Goal: Navigation & Orientation: Find specific page/section

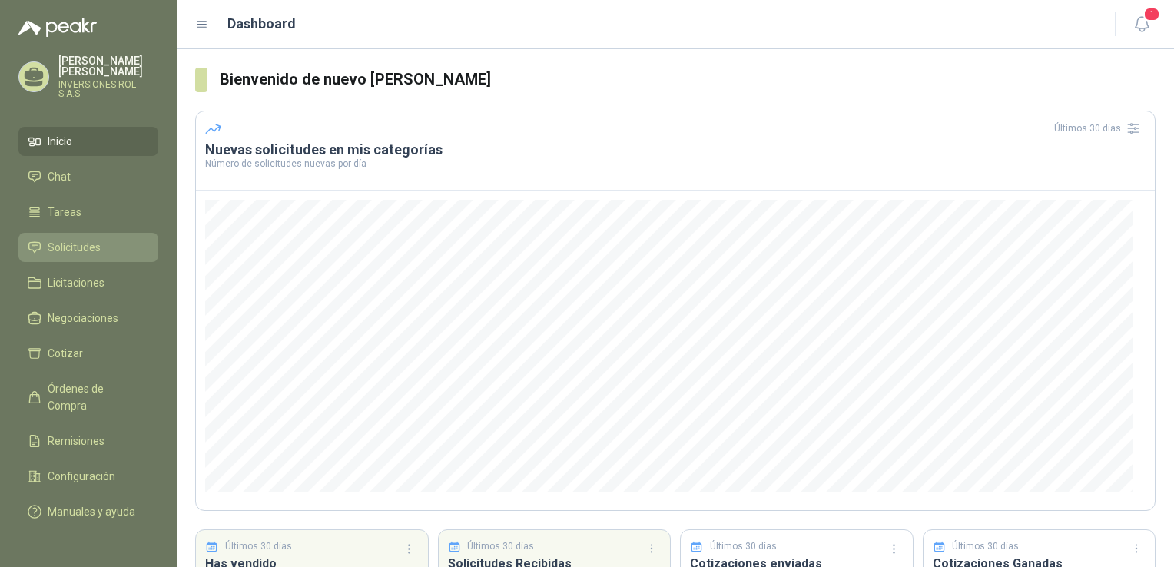
click at [88, 240] on span "Solicitudes" at bounding box center [74, 247] width 53 height 17
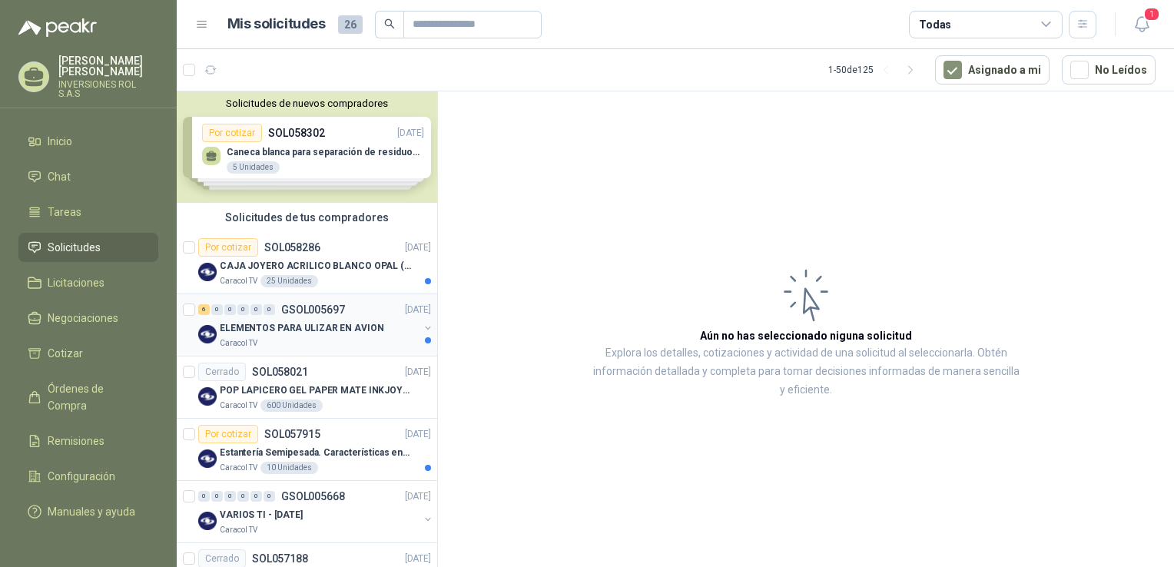
click at [330, 347] on div "Caracol TV" at bounding box center [319, 343] width 199 height 12
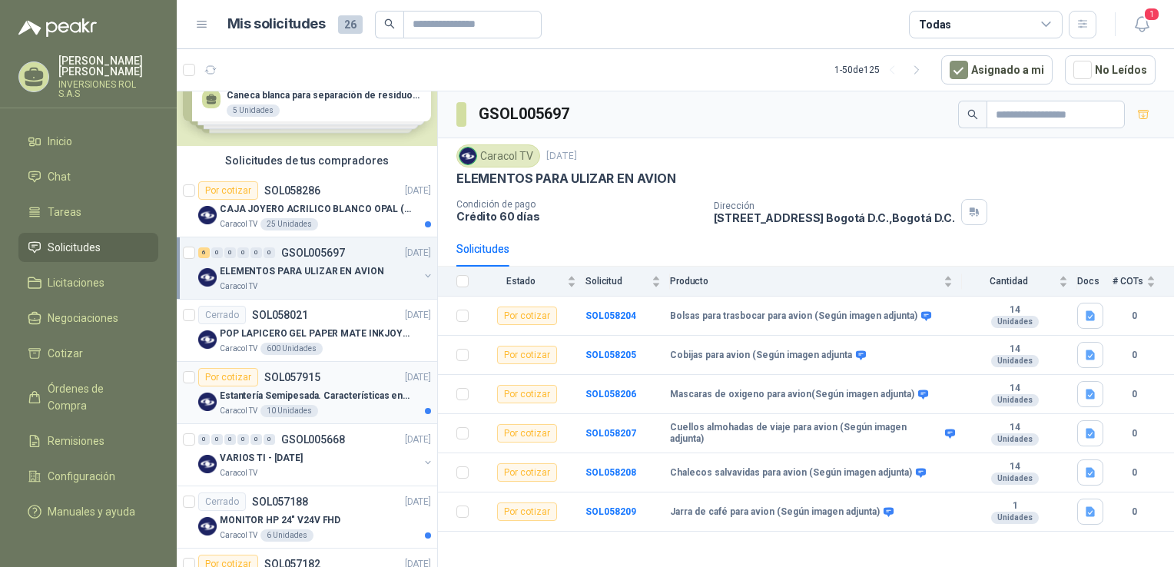
scroll to position [77, 0]
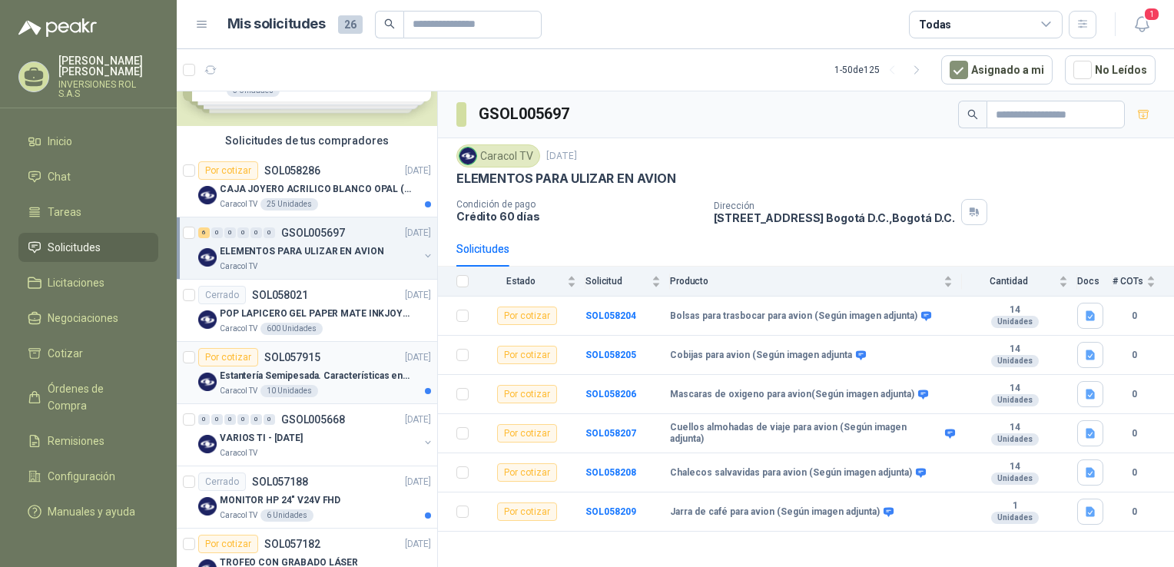
click at [337, 394] on div "Caracol TV 10 Unidades" at bounding box center [325, 391] width 211 height 12
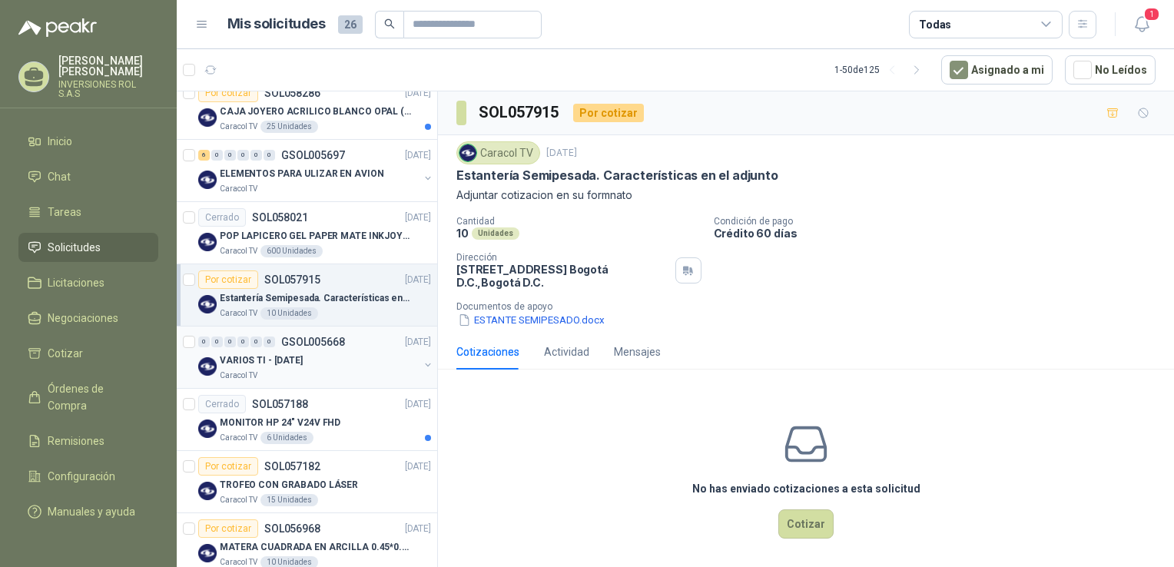
scroll to position [231, 0]
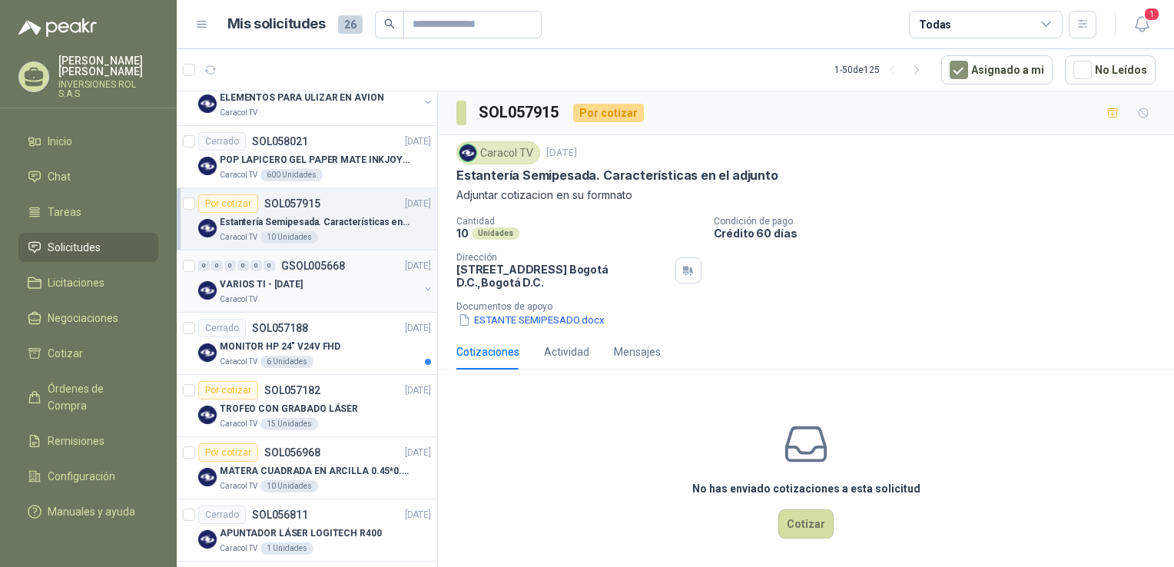
click at [315, 304] on div "Caracol TV" at bounding box center [319, 300] width 199 height 12
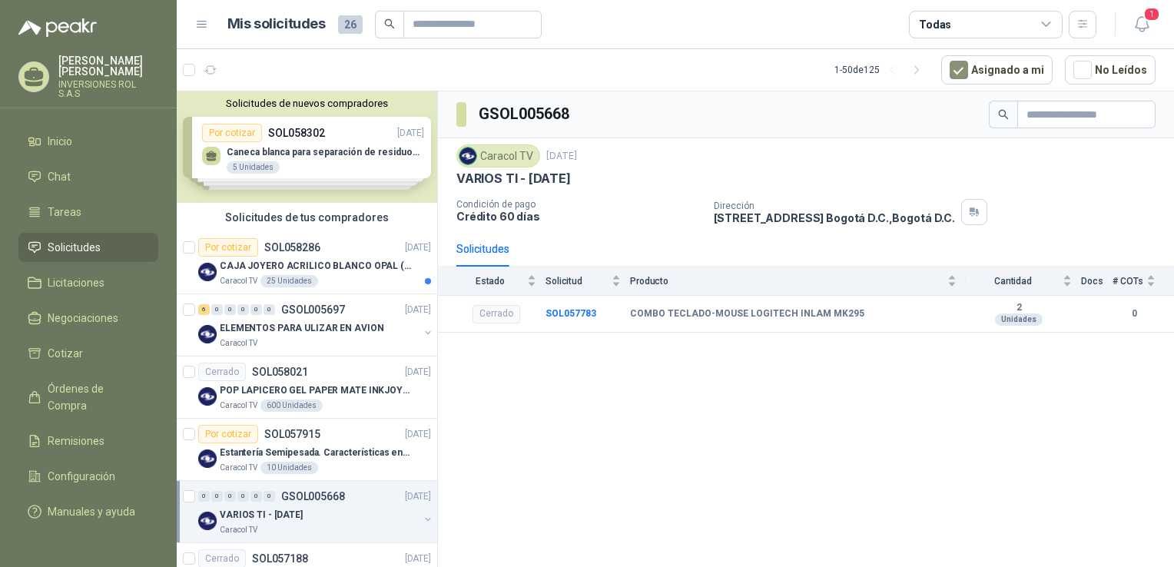
click at [304, 166] on div "Solicitudes de nuevos compradores Por cotizar SOL058302 [DATE] Caneca blanca pa…" at bounding box center [307, 146] width 261 height 111
